Goal: Information Seeking & Learning: Learn about a topic

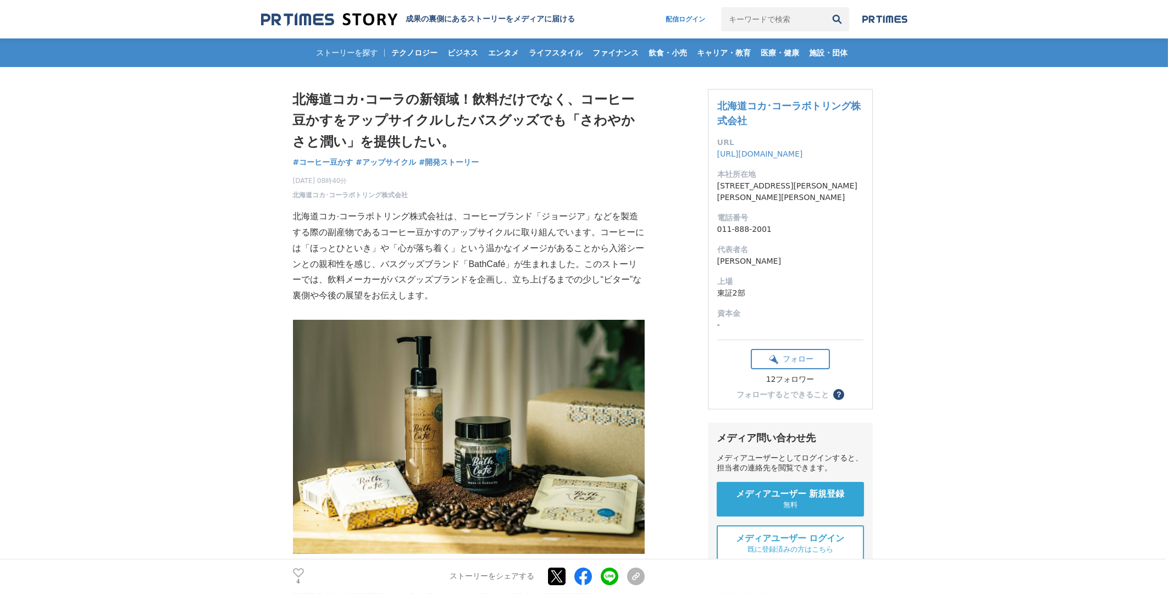
click at [493, 262] on p "北海道コカ·コーラボトリング株式会社は、コーヒーブランド「ジョージア」などを製造する際の副産物であるコーヒー豆かすのアップサイクルに取り組んでいます。コーヒー…" at bounding box center [469, 256] width 352 height 95
drag, startPoint x: 493, startPoint y: 262, endPoint x: 474, endPoint y: 252, distance: 22.1
click at [474, 252] on p "北海道コカ·コーラボトリング株式会社は、コーヒーブランド「ジョージア」などを製造する際の副産物であるコーヒー豆かすのアップサイクルに取り組んでいます。コーヒー…" at bounding box center [469, 256] width 352 height 95
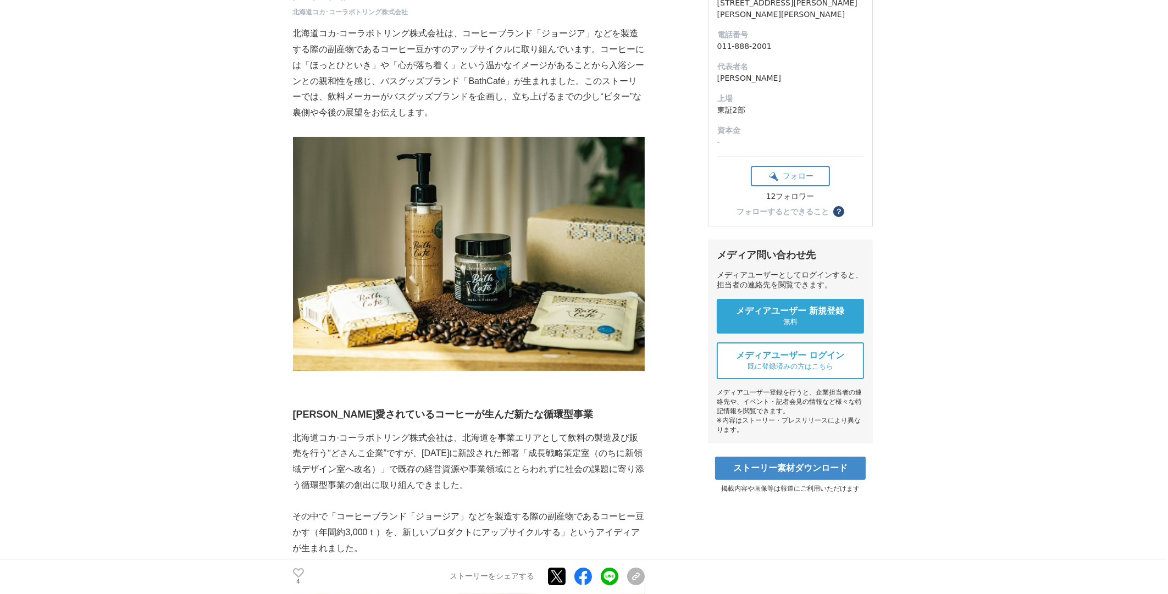
scroll to position [366, 0]
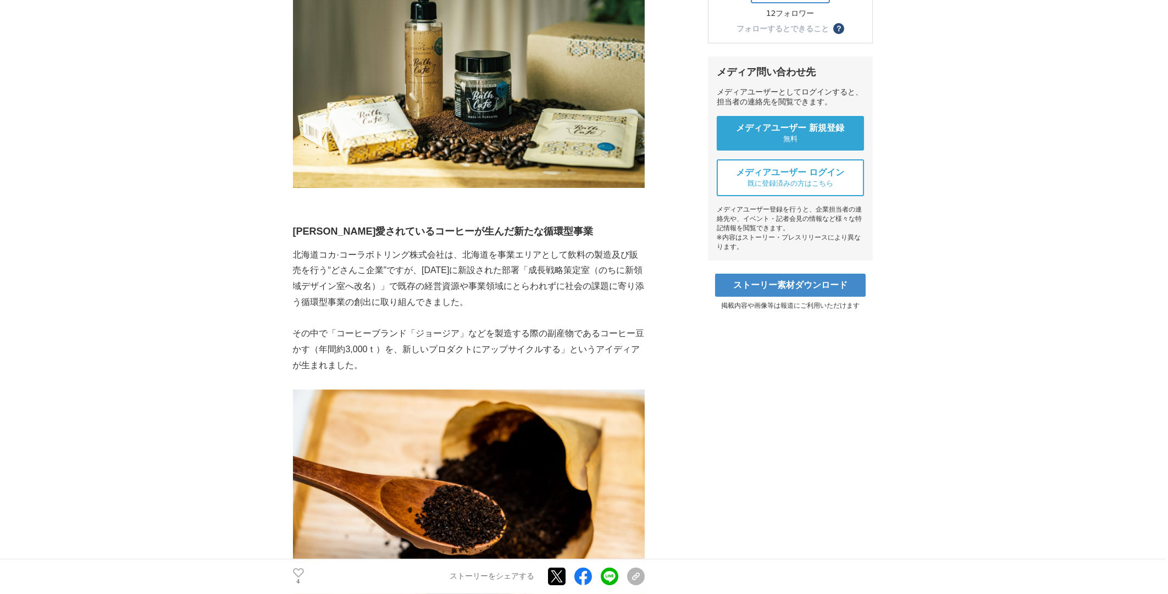
drag, startPoint x: 572, startPoint y: 282, endPoint x: 504, endPoint y: 309, distance: 72.7
click at [504, 309] on p "北海道コカ·コーラボトリング株式会社は、北海道を事業エリアとして飲料の製造及び販売を行う“どさんこ企業”ですが、[DATE]に新設された部署「成長戦略策定室（…" at bounding box center [469, 278] width 352 height 63
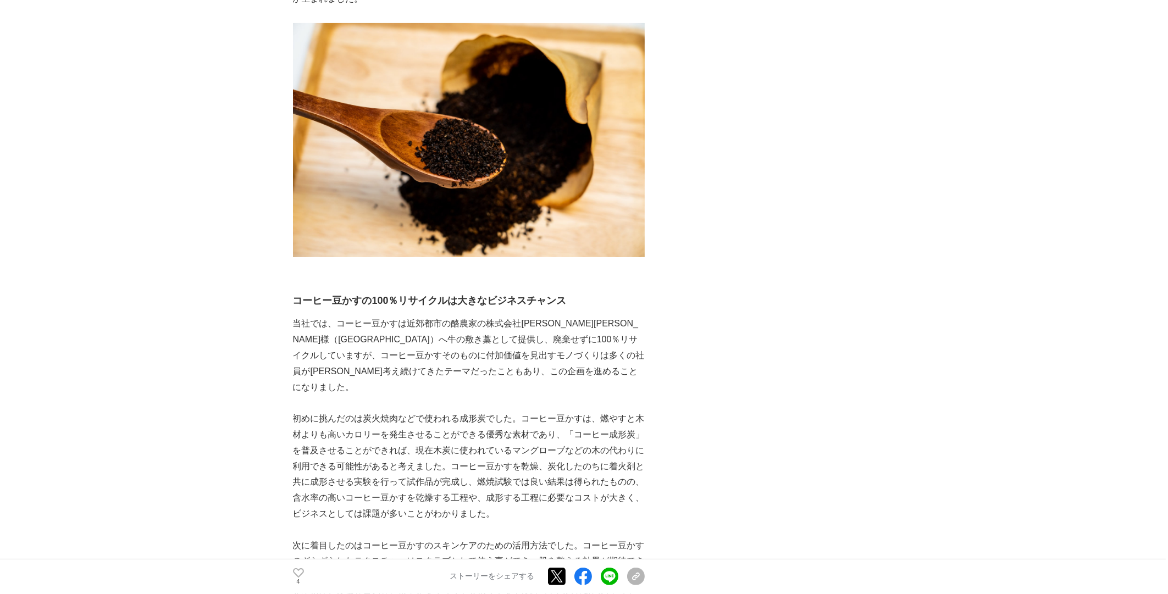
scroll to position [915, 0]
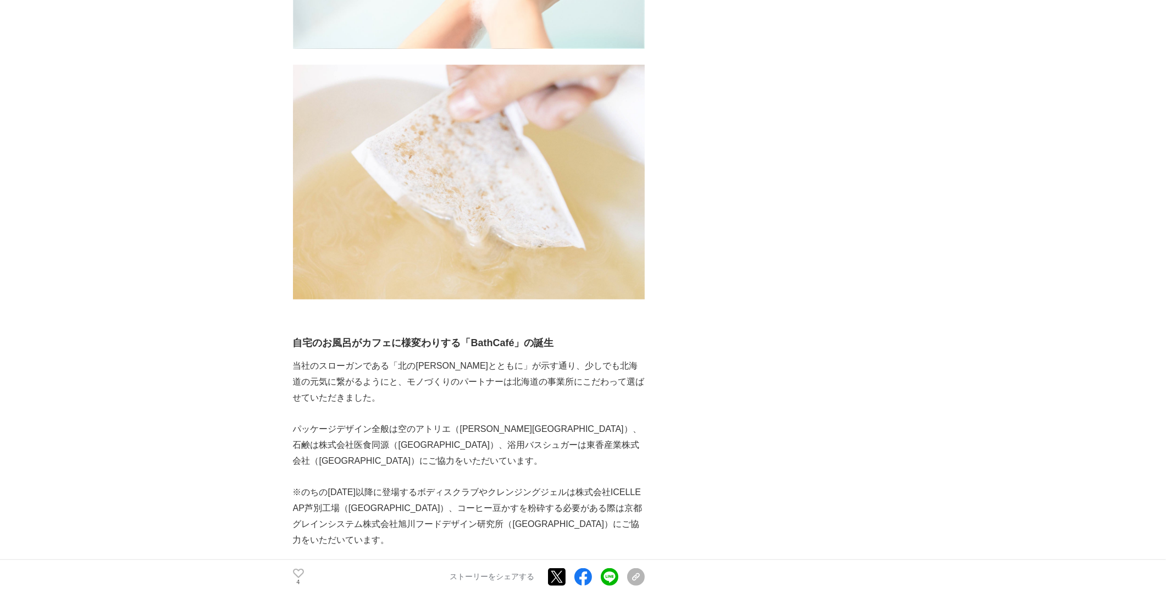
scroll to position [2198, 0]
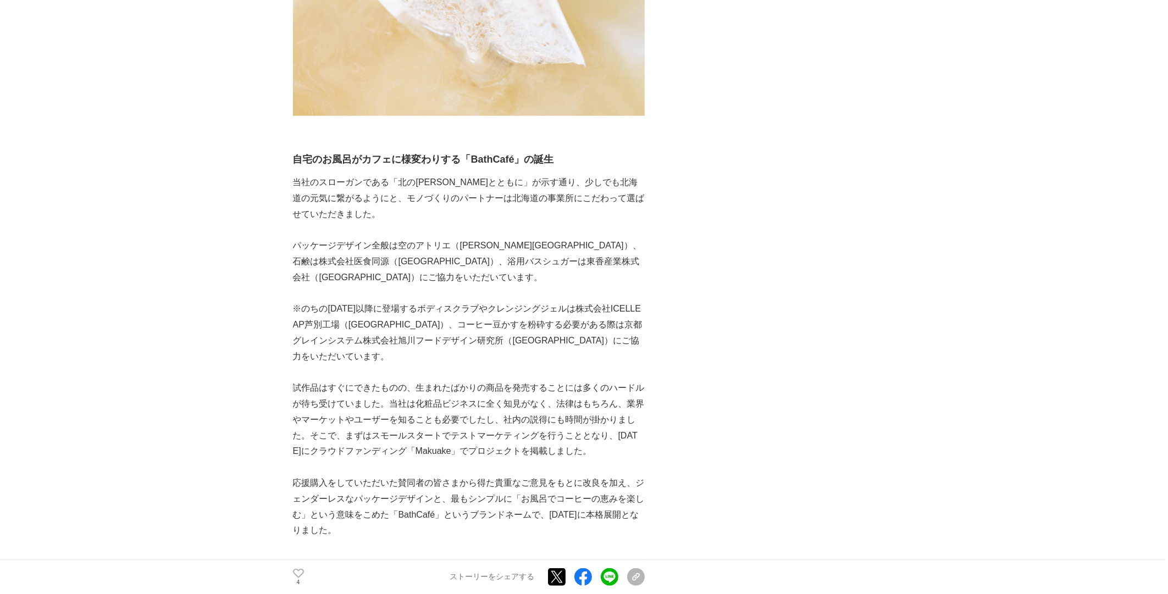
drag, startPoint x: 590, startPoint y: 404, endPoint x: 420, endPoint y: 364, distance: 173.8
click at [420, 380] on p "試作品はすぐにできたものの、生まれたばかりの商品を発売することには多くのハードルが待ち受けていました。当社は化粧品ビジネスに全く知見がなく、法律はもちろん、業…" at bounding box center [469, 419] width 352 height 79
click at [582, 398] on p "試作品はすぐにできたものの、生まれたばかりの商品を発売することには多くのハードルが待ち受けていました。当社は化粧品ビジネスに全く知見がなく、法律はもちろん、業…" at bounding box center [469, 419] width 352 height 79
drag, startPoint x: 582, startPoint y: 398, endPoint x: 457, endPoint y: 374, distance: 127.0
click at [457, 380] on p "試作品はすぐにできたものの、生まれたばかりの商品を発売することには多くのハードルが待ち受けていました。当社は化粧品ビジネスに全く知見がなく、法律はもちろん、業…" at bounding box center [469, 419] width 352 height 79
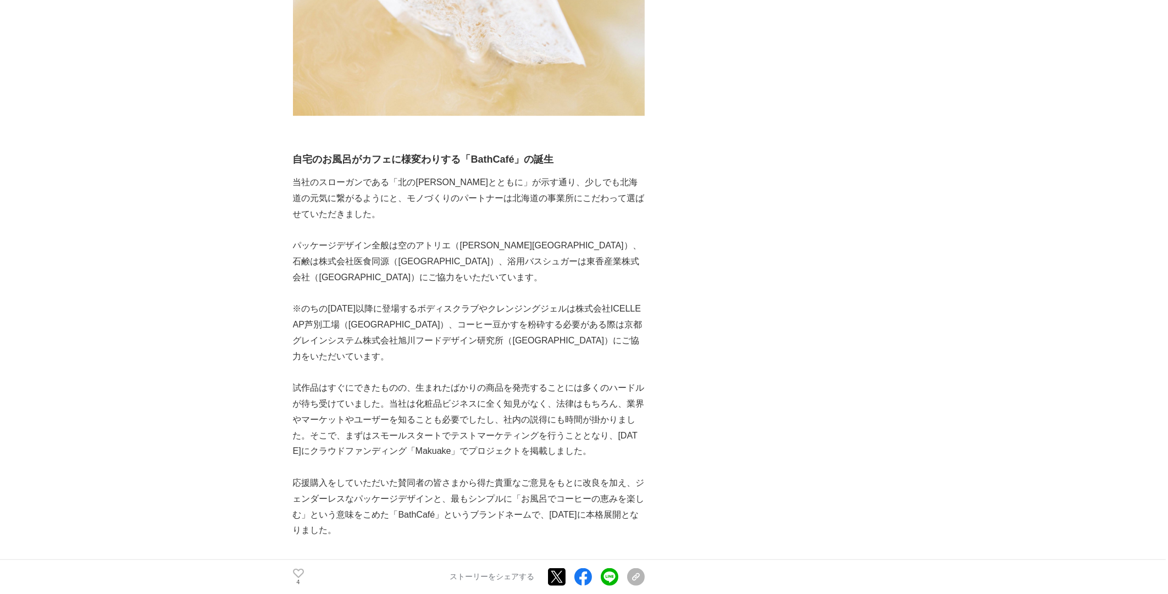
scroll to position [2381, 0]
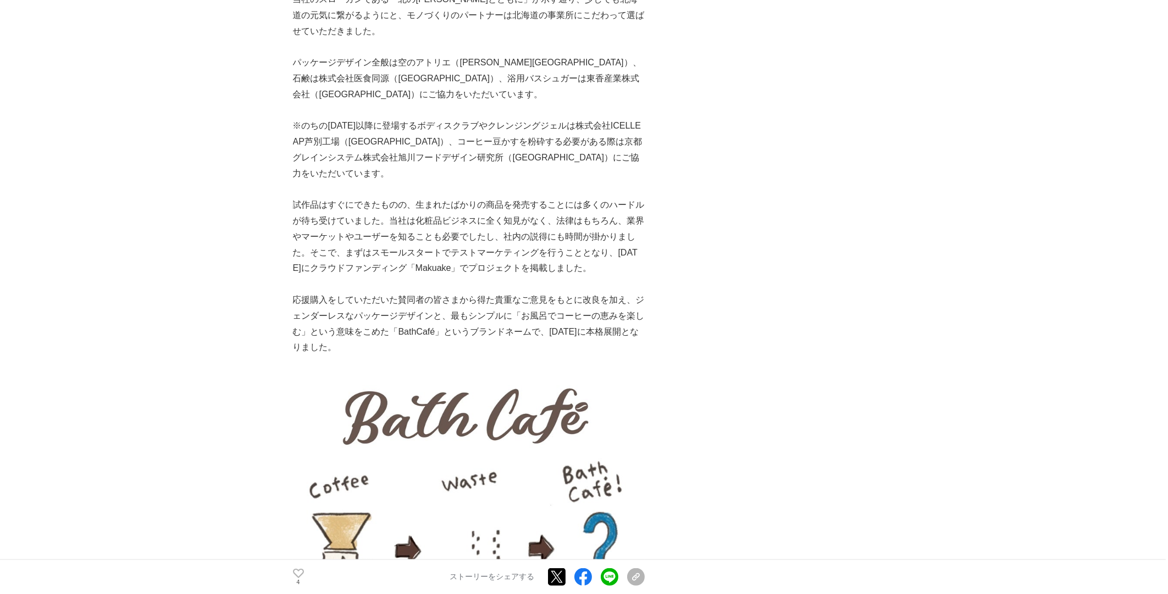
click at [472, 292] on p "応援購入をしていただいた賛同者の皆さまから得た貴重なご意見をもとに改良を加え、ジェンダーレスなパッケージデザインと、最もシンプルに「お風呂でコーヒーの恵みを楽…" at bounding box center [469, 323] width 352 height 63
drag, startPoint x: 472, startPoint y: 264, endPoint x: 425, endPoint y: 240, distance: 53.1
click at [425, 276] on p at bounding box center [469, 284] width 352 height 16
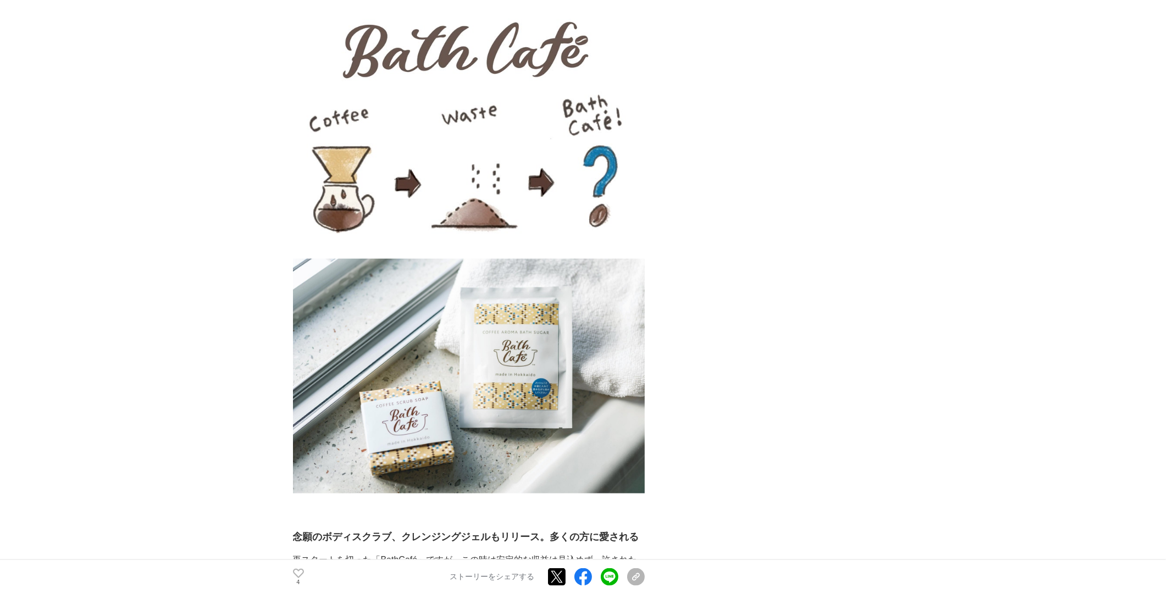
scroll to position [2930, 0]
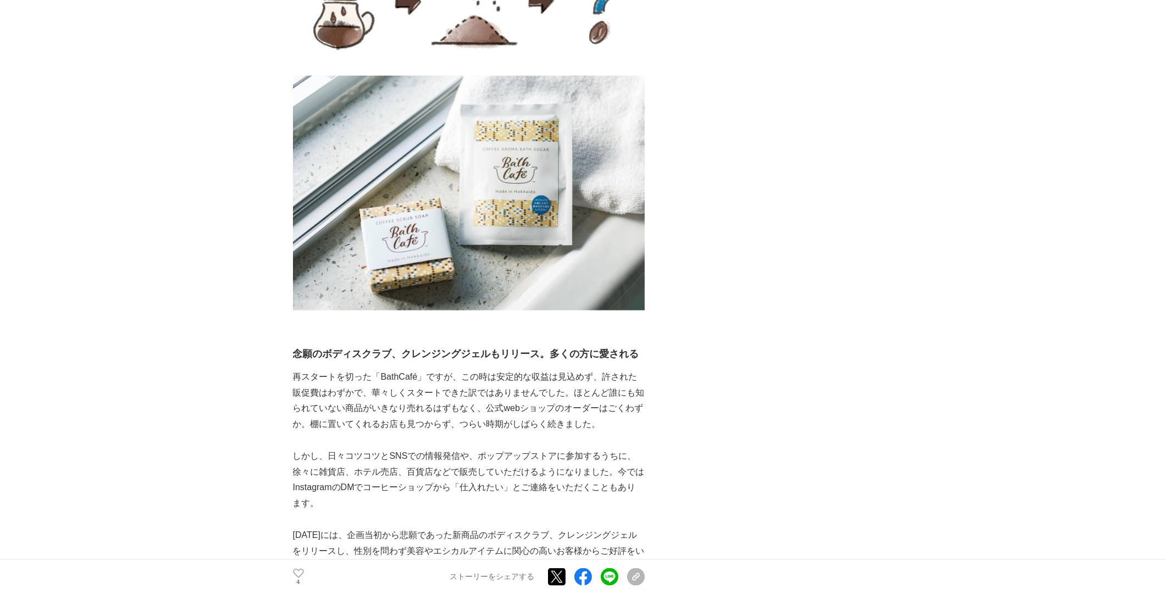
drag, startPoint x: 436, startPoint y: 356, endPoint x: 397, endPoint y: 315, distance: 56.3
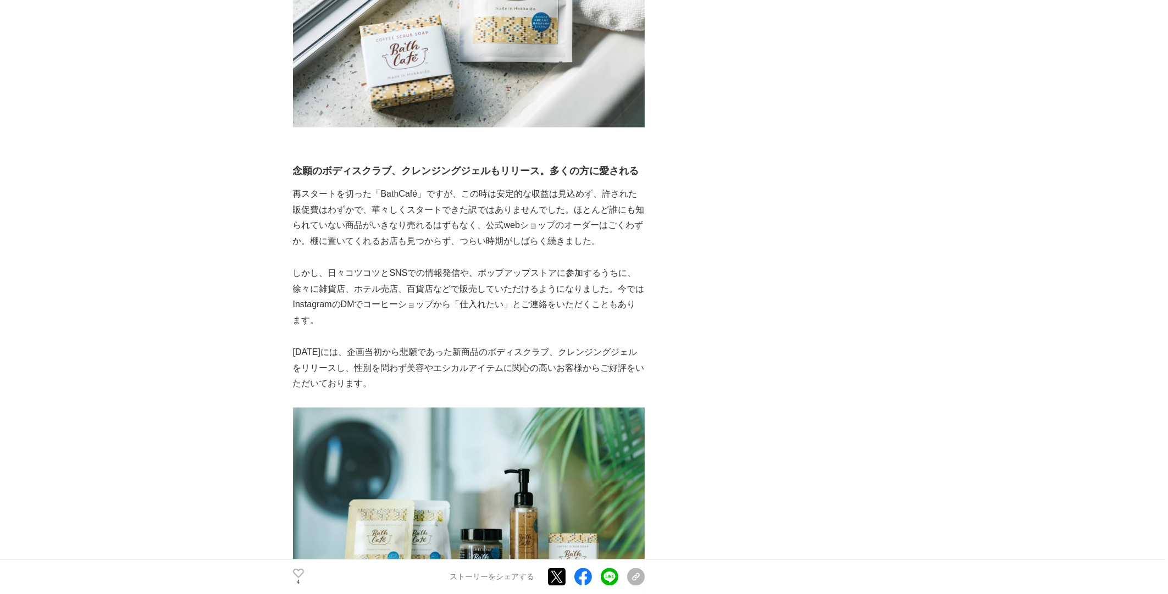
click at [482, 269] on p "しかし、日々コツコツとSNSでの情報発信や、ポップアップストアに参加するうちに、徐々に雑貨店、ホテル売店、百貨店などで販売していただけるようになりました。今で…" at bounding box center [469, 296] width 352 height 63
click at [469, 265] on p "しかし、日々コツコツとSNSでの情報発信や、ポップアップストアに参加するうちに、徐々に雑貨店、ホテル売店、百貨店などで販売していただけるようになりました。今で…" at bounding box center [469, 296] width 352 height 63
click at [458, 265] on p "しかし、日々コツコツとSNSでの情報発信や、ポップアップストアに参加するうちに、徐々に雑貨店、ホテル売店、百貨店などで販売していただけるようになりました。今で…" at bounding box center [469, 296] width 352 height 63
drag, startPoint x: 458, startPoint y: 252, endPoint x: 448, endPoint y: 233, distance: 21.1
click at [448, 265] on p "しかし、日々コツコツとSNSでの情報発信や、ポップアップストアに参加するうちに、徐々に雑貨店、ホテル売店、百貨店などで販売していただけるようになりました。今で…" at bounding box center [469, 296] width 352 height 63
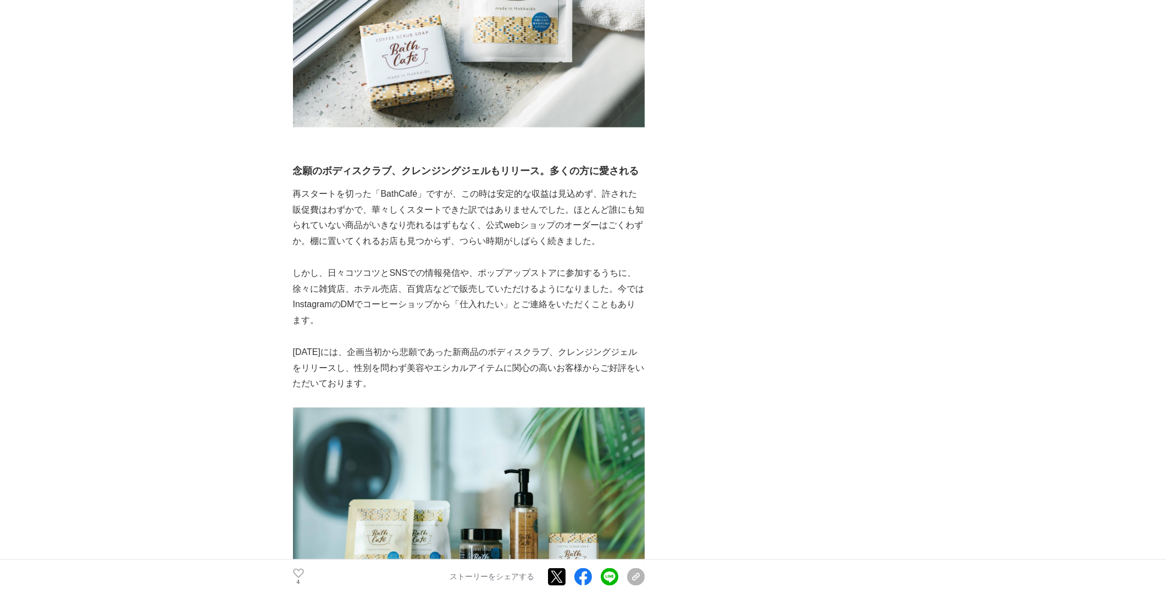
click at [262, 264] on main "北海道コカ·コーラの新領域！飲料だけでなく、コーヒー豆かすをアップサイクルしたバスグッズでも「さわやかさと潤い」を提供したい。 コーヒー豆かす #コーヒー豆か…" at bounding box center [584, 142] width 1168 height 6376
click at [181, 264] on main "北海道コカ·コーラの新領域！飲料だけでなく、コーヒー豆かすをアップサイクルしたバスグッズでも「さわやかさと潤い」を提供したい。 コーヒー豆かす #コーヒー豆か…" at bounding box center [584, 142] width 1168 height 6376
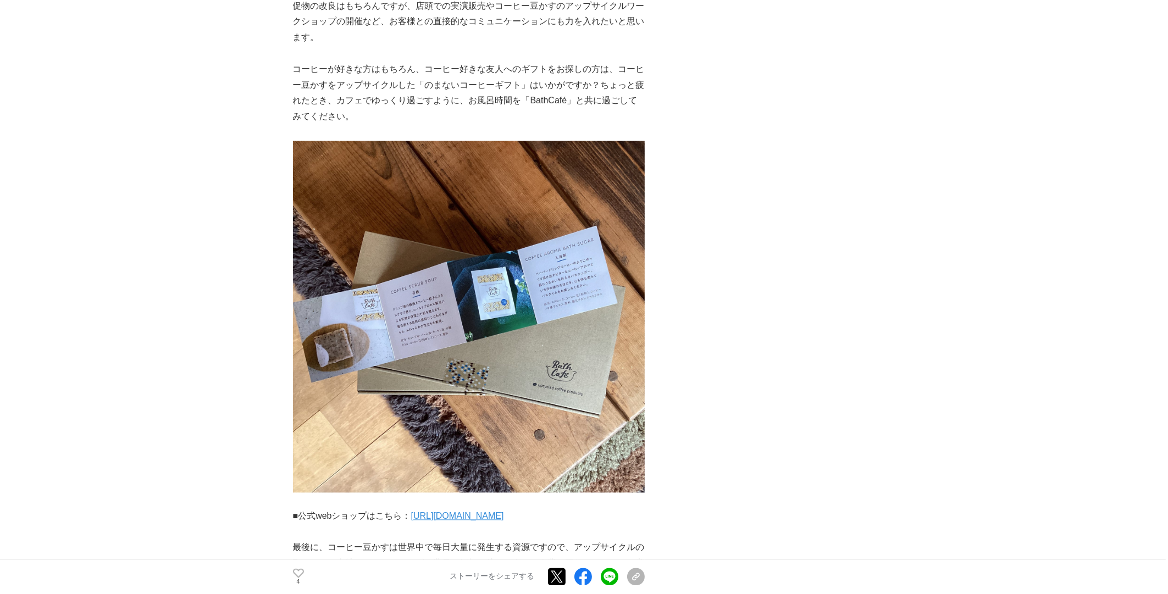
scroll to position [4579, 0]
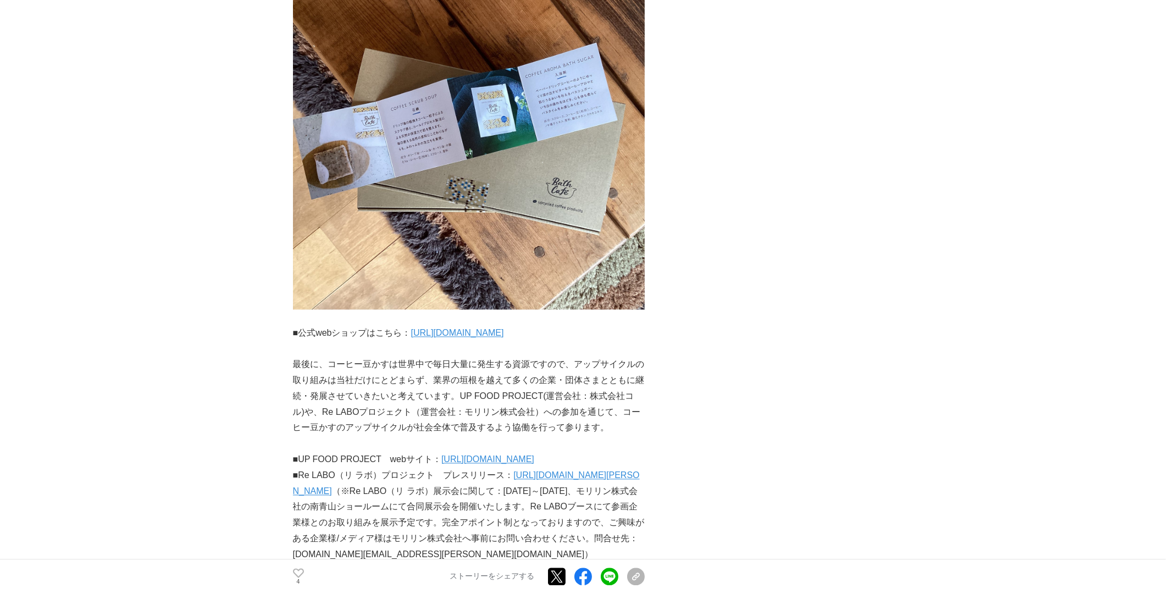
click at [466, 357] on p "最後に、コーヒー豆かすは世界中で毎日大量に発生する資源ですので、アップサイクルの取り組みは当社だけにとどまらず、業界の垣根を越えて多くの企業・団体さまとともに…" at bounding box center [469, 396] width 352 height 79
drag, startPoint x: 466, startPoint y: 345, endPoint x: 330, endPoint y: 338, distance: 136.4
click at [330, 357] on p "最後に、コーヒー豆かすは世界中で毎日大量に発生する資源ですので、アップサイクルの取り組みは当社だけにとどまらず、業界の垣根を越えて多くの企業・団体さまとともに…" at bounding box center [469, 396] width 352 height 79
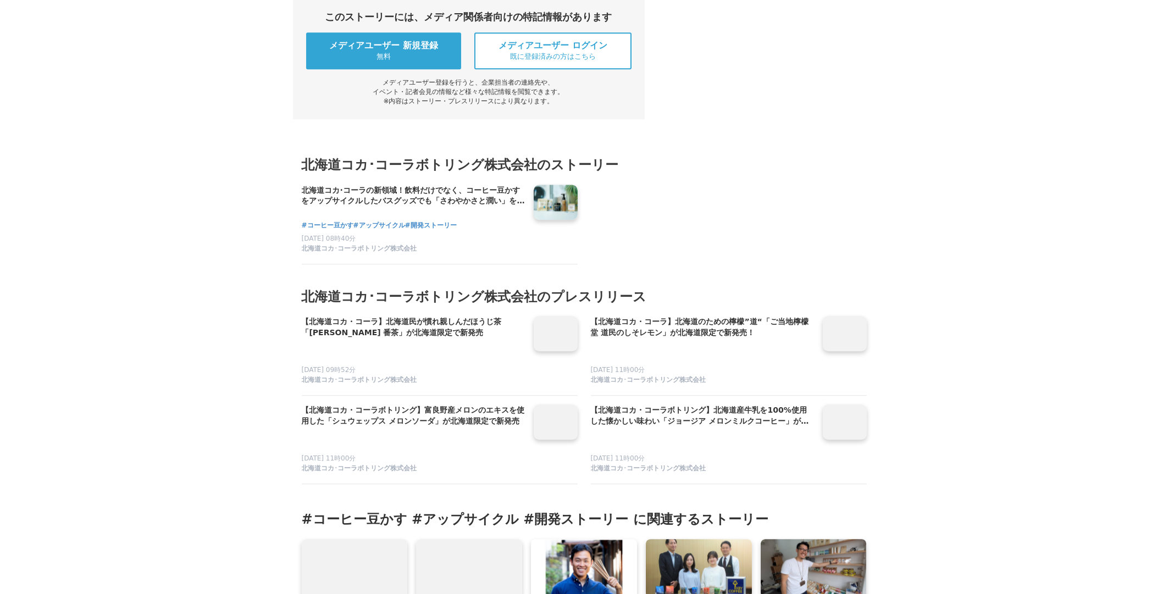
scroll to position [5861, 0]
